Goal: Information Seeking & Learning: Learn about a topic

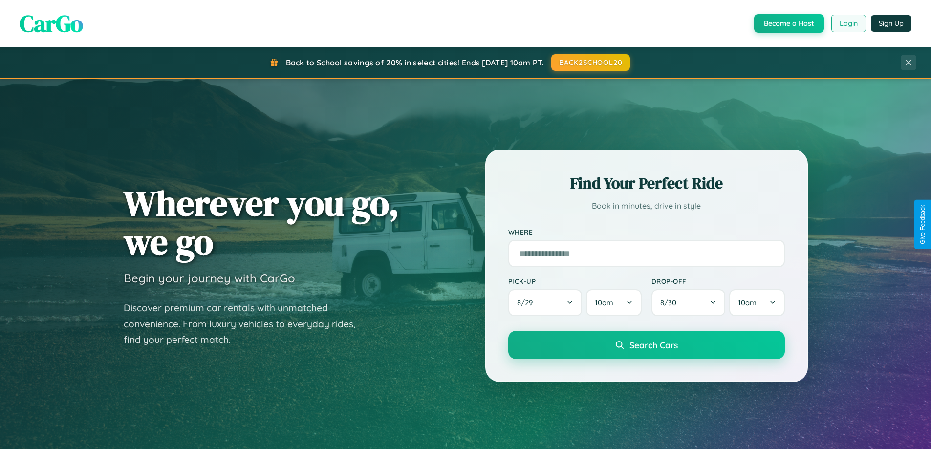
click at [848, 23] on button "Login" at bounding box center [849, 24] width 35 height 18
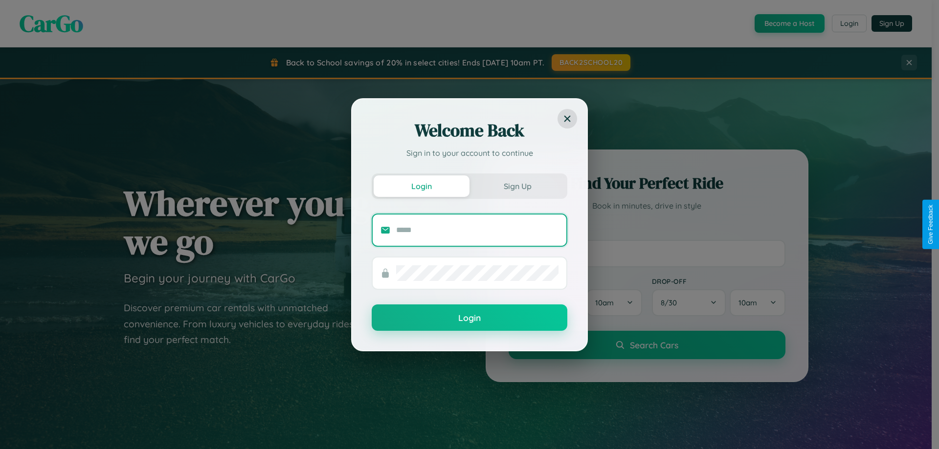
click at [477, 230] on input "text" at bounding box center [477, 230] width 162 height 16
type input "**********"
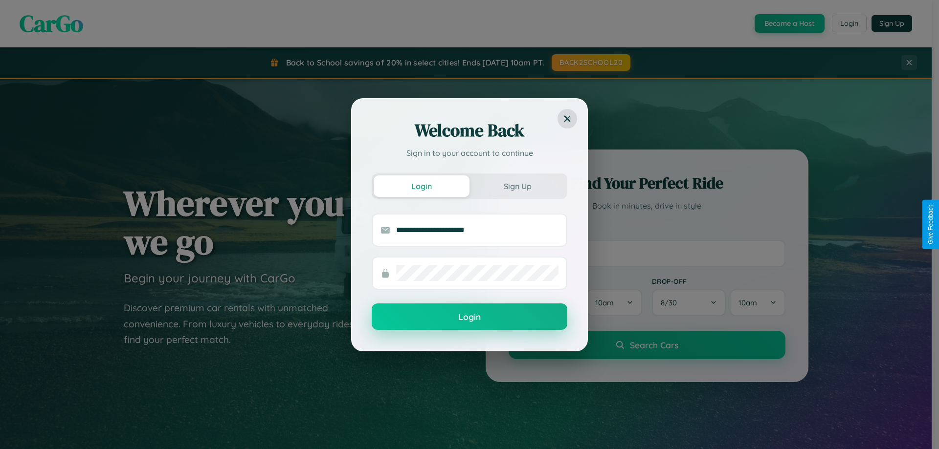
click at [469, 317] on button "Login" at bounding box center [470, 317] width 196 height 26
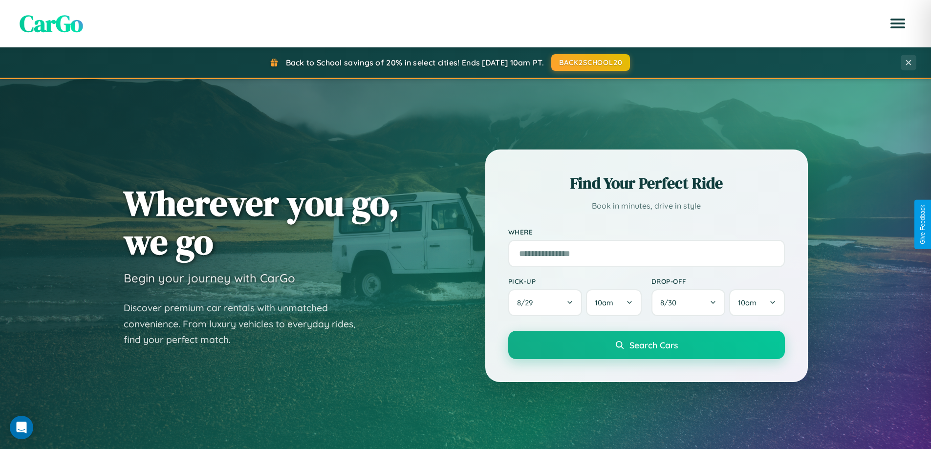
scroll to position [421, 0]
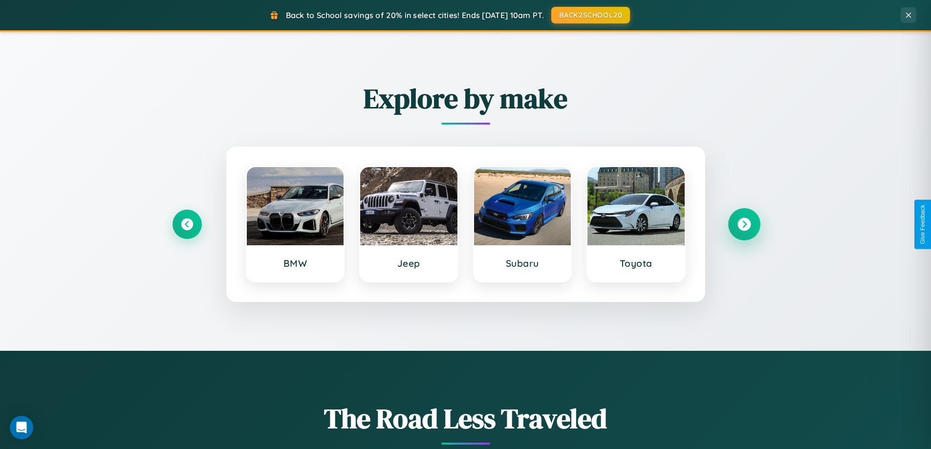
click at [744, 224] on icon at bounding box center [744, 224] width 13 height 13
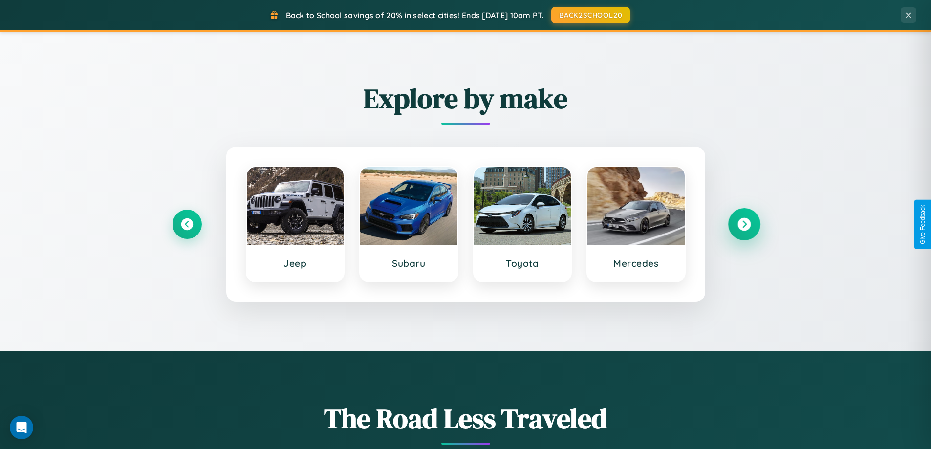
click at [744, 224] on icon at bounding box center [744, 224] width 13 height 13
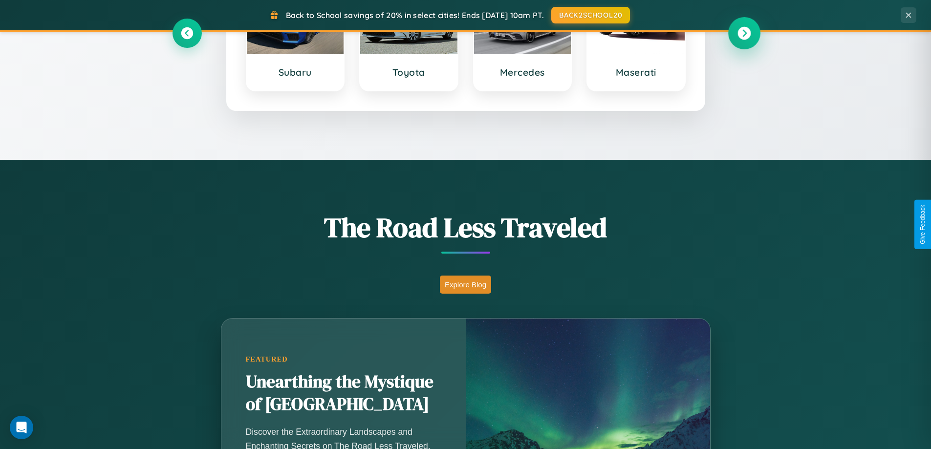
scroll to position [673, 0]
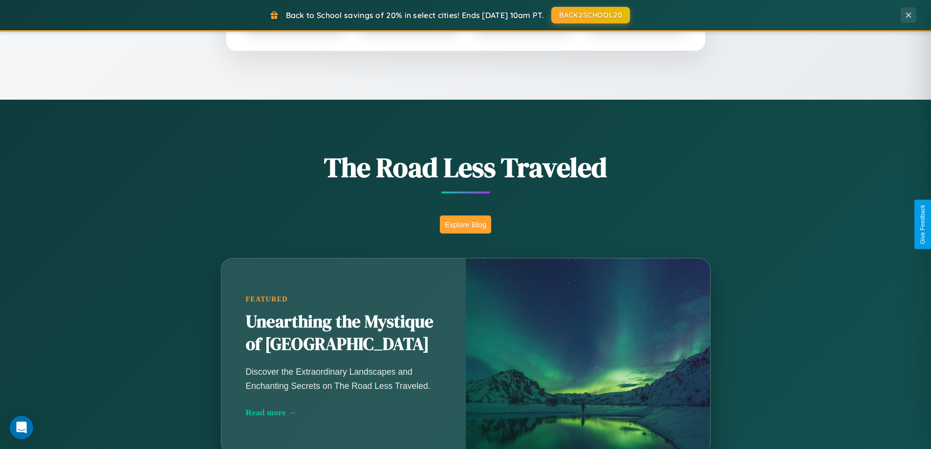
click at [465, 224] on button "Explore Blog" at bounding box center [465, 225] width 51 height 18
